Goal: Connect with others: Invite Board Member

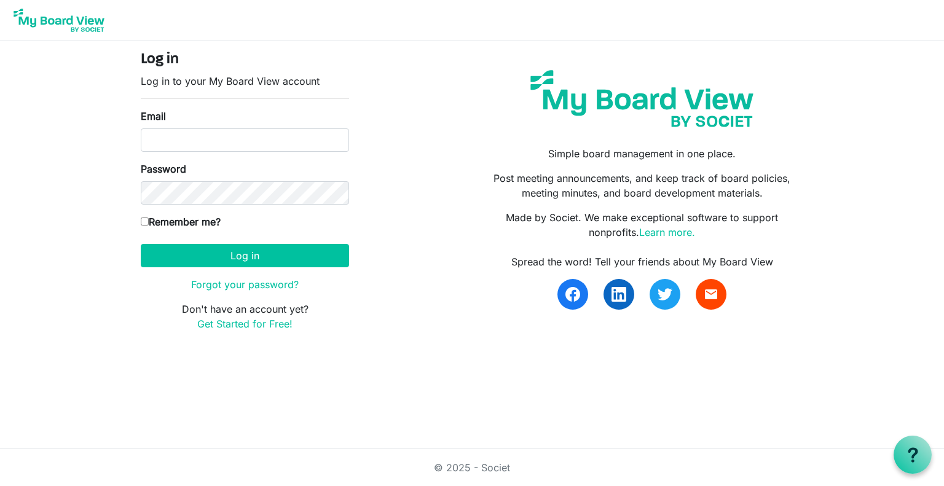
type input "anzbcc@breastcancercommunity.nz"
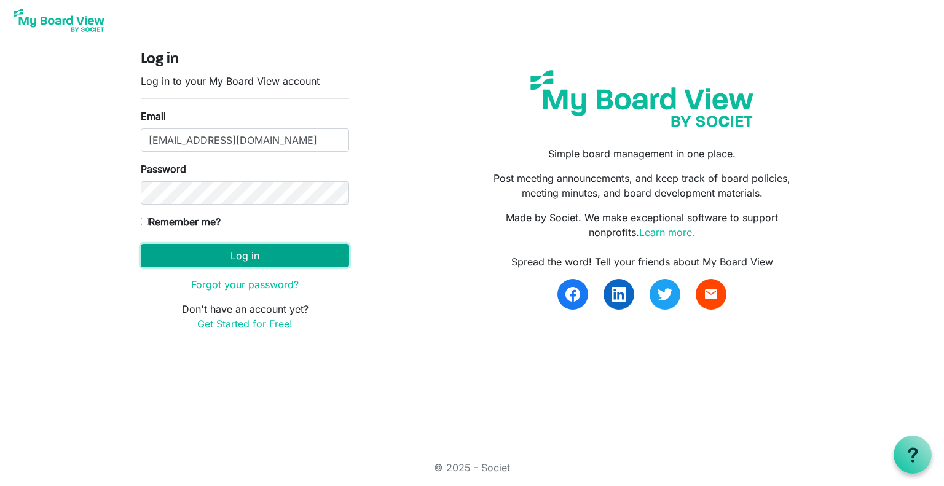
click at [268, 252] on button "Log in" at bounding box center [245, 255] width 208 height 23
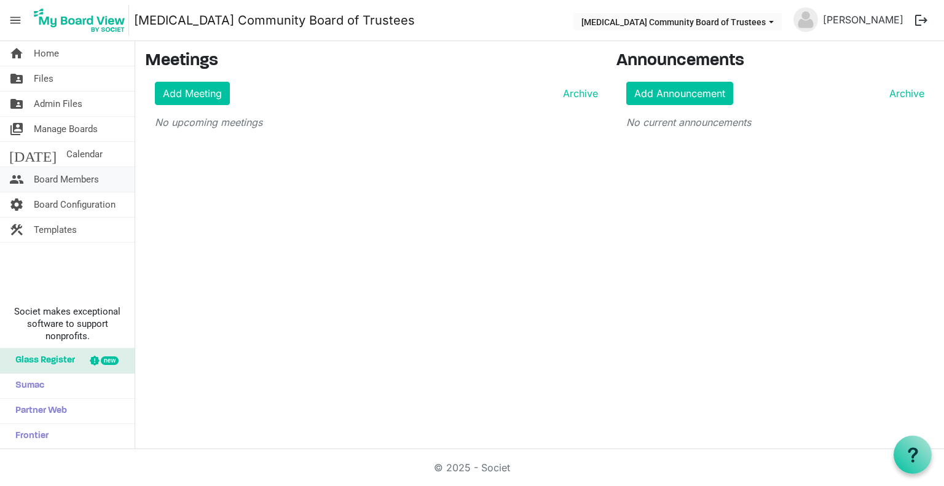
click at [69, 176] on span "Board Members" at bounding box center [66, 179] width 65 height 25
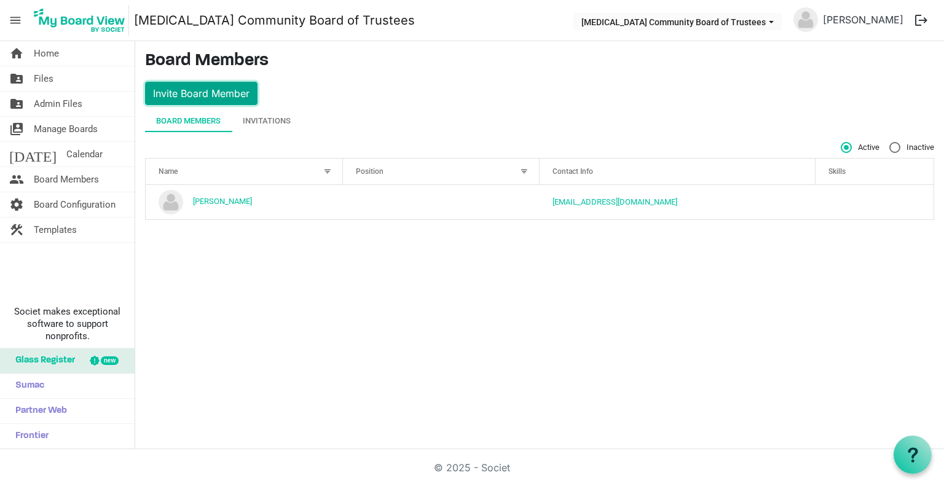
click at [230, 90] on button "Invite Board Member" at bounding box center [201, 93] width 112 height 23
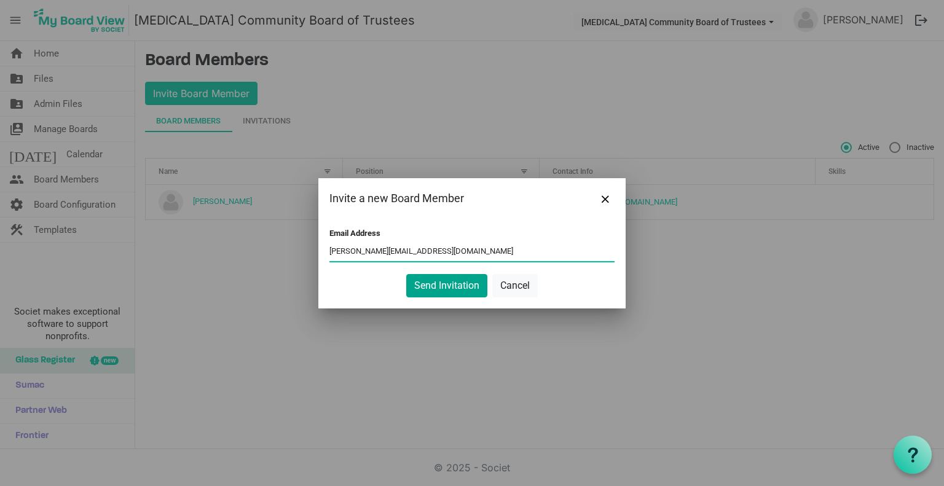
type input "danielle.tolchard@gmail.com"
click at [442, 284] on button "Send Invitation" at bounding box center [446, 285] width 81 height 23
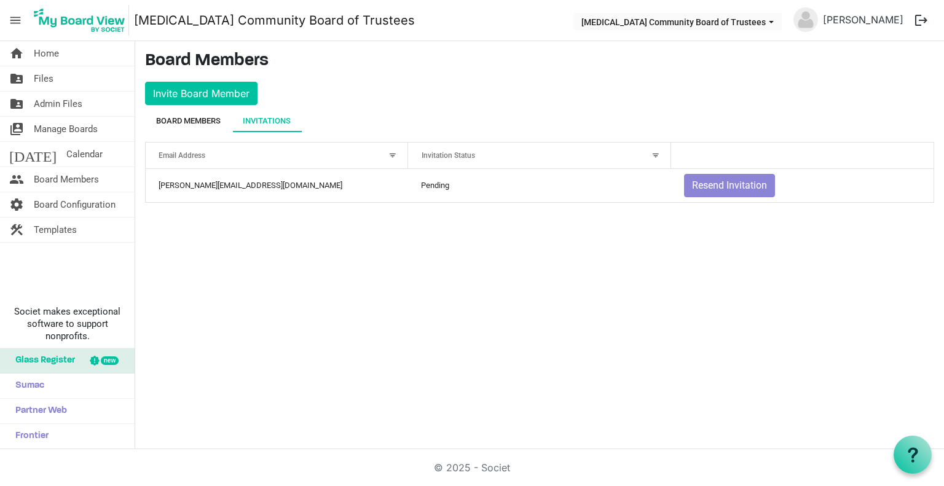
click at [180, 117] on div "Board Members" at bounding box center [188, 121] width 65 height 12
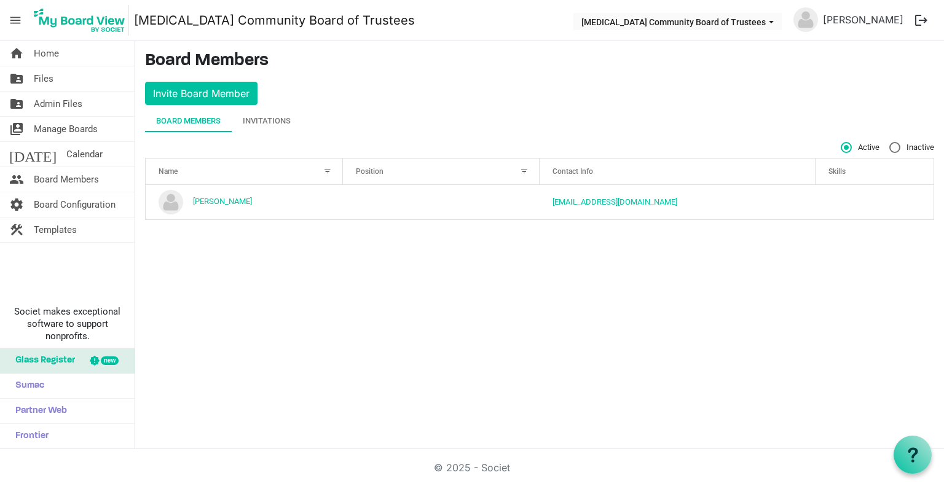
click at [545, 324] on div "home Home folder_shared Files folder_shared Admin Files switch_account Manage B…" at bounding box center [472, 245] width 944 height 408
